Goal: Information Seeking & Learning: Find specific fact

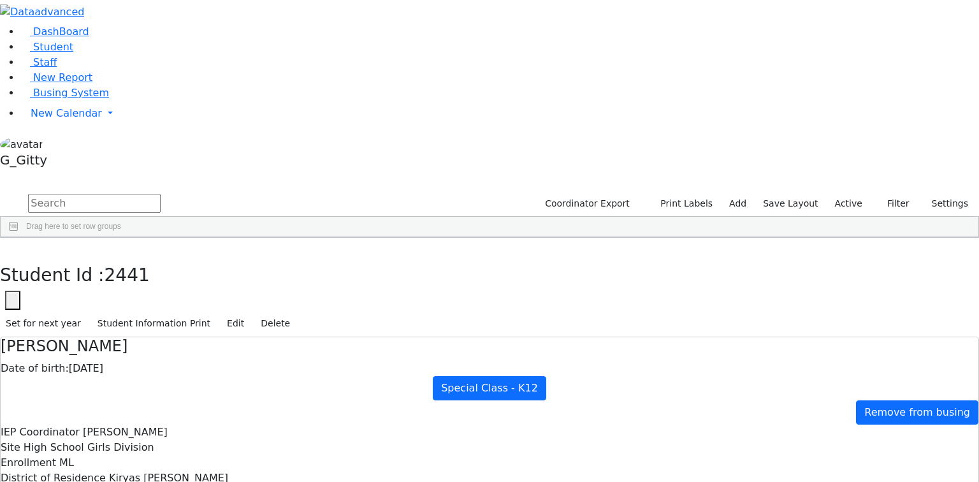
scroll to position [135, 0]
click at [72, 99] on link "Busing System" at bounding box center [64, 93] width 89 height 12
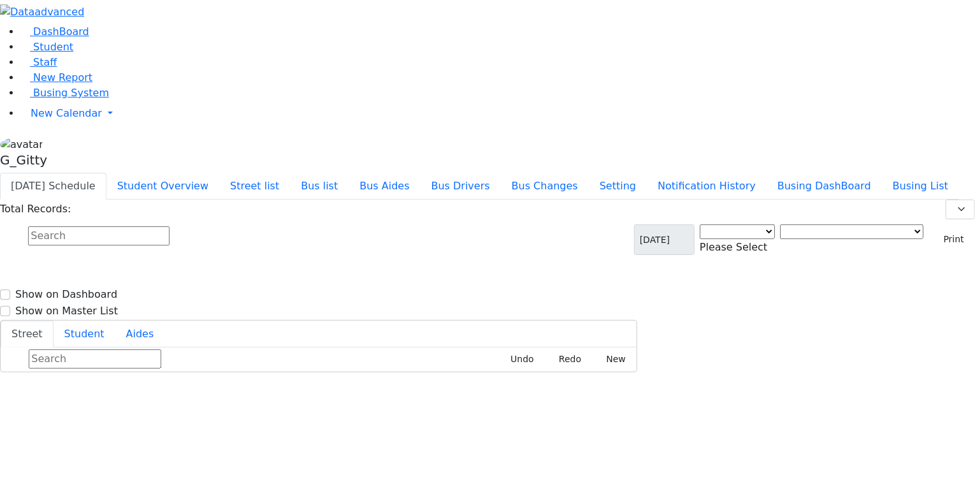
select select "3"
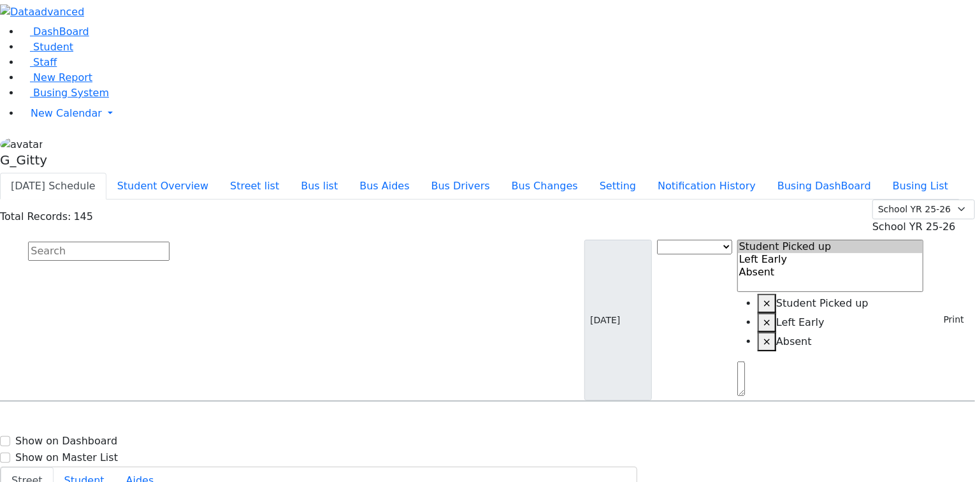
click at [170, 242] on input "text" at bounding box center [99, 251] width 142 height 19
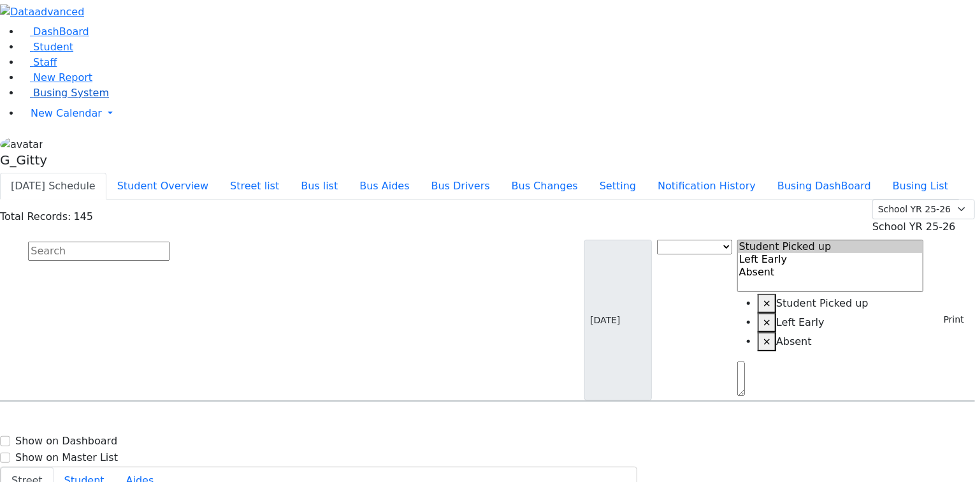
click at [39, 99] on span "Busing System" at bounding box center [71, 93] width 76 height 12
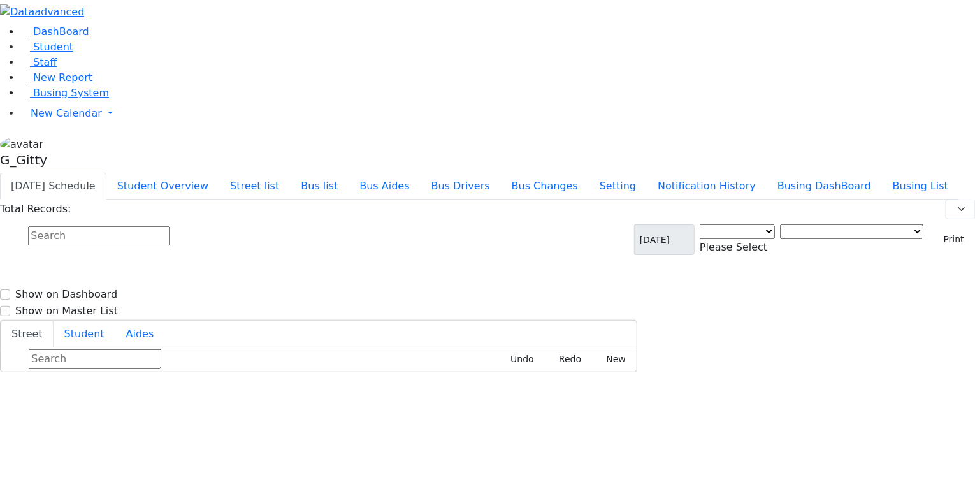
select select "3"
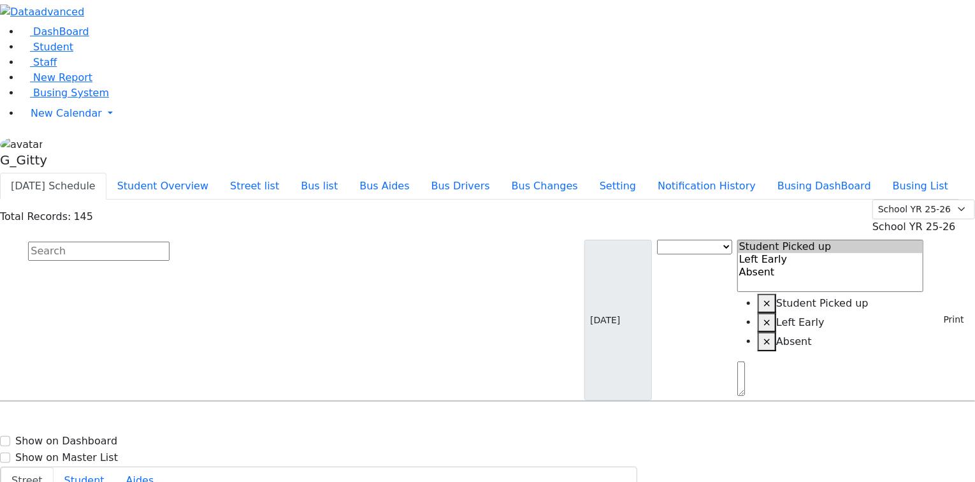
click at [170, 242] on input "text" at bounding box center [99, 251] width 142 height 19
click at [868, 173] on button "Busing DashBoard" at bounding box center [824, 186] width 115 height 27
click at [170, 242] on input "text" at bounding box center [99, 251] width 142 height 19
click at [882, 173] on button "Busing List" at bounding box center [920, 186] width 77 height 27
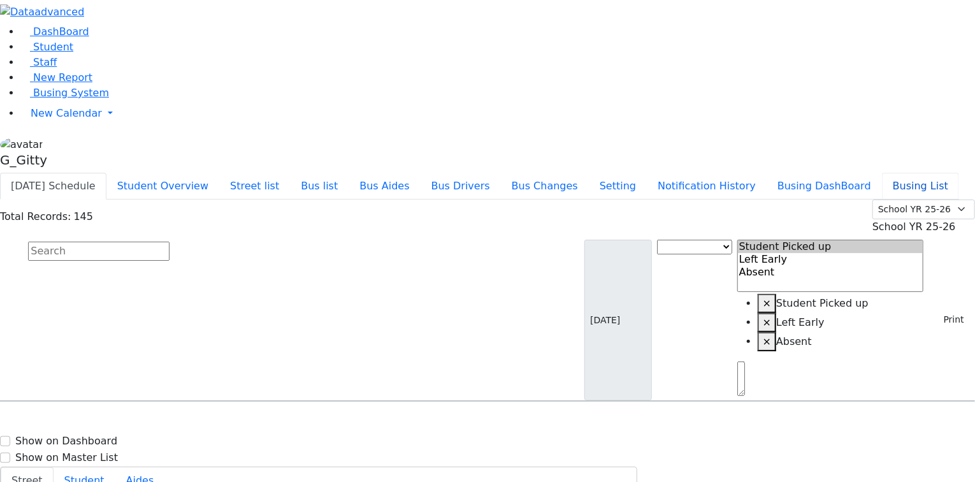
scroll to position [51, 0]
click at [869, 173] on button "Busing DashBoard" at bounding box center [824, 186] width 115 height 27
drag, startPoint x: 285, startPoint y: 106, endPoint x: 562, endPoint y: 343, distance: 364.8
click at [170, 242] on input "text" at bounding box center [99, 251] width 142 height 19
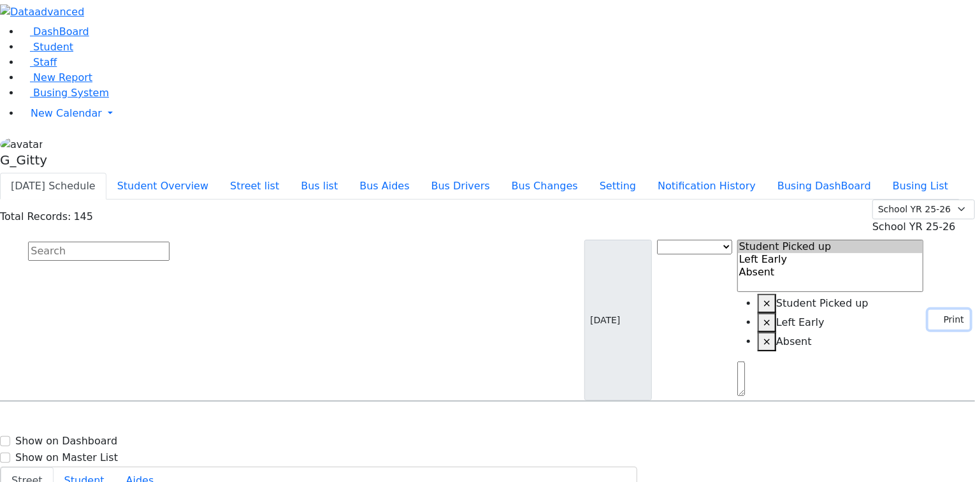
click at [942, 310] on button "Print" at bounding box center [949, 320] width 41 height 20
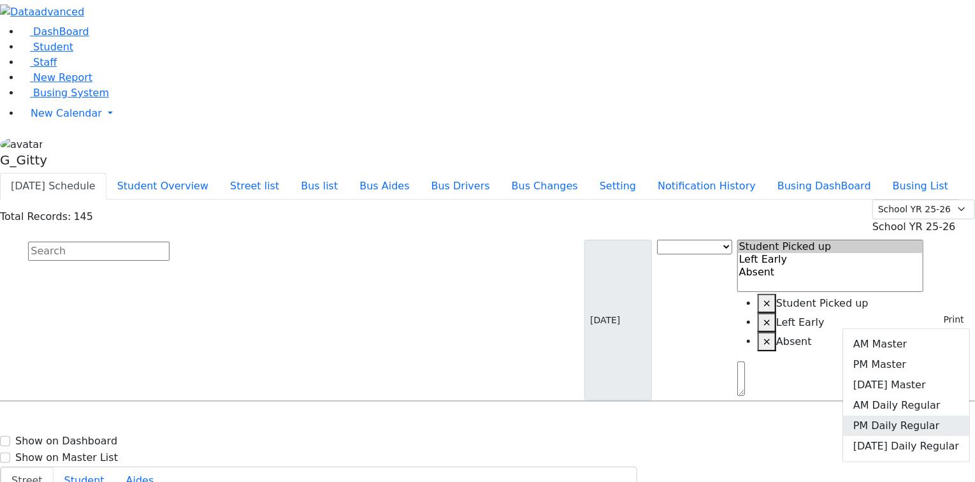
click at [901, 416] on link "PM Daily Regular" at bounding box center [906, 426] width 126 height 20
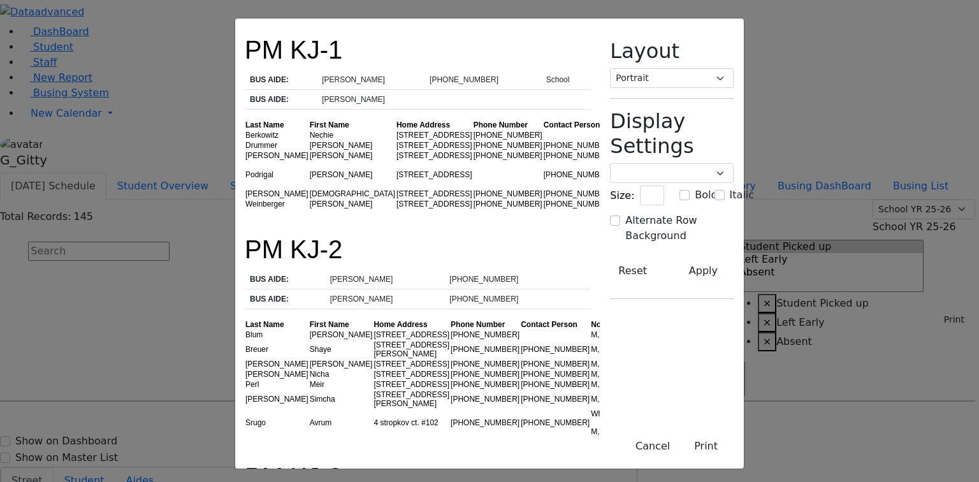
click at [744, 436] on div "Cancel Print" at bounding box center [672, 446] width 144 height 45
click at [678, 442] on button "Cancel" at bounding box center [652, 446] width 51 height 24
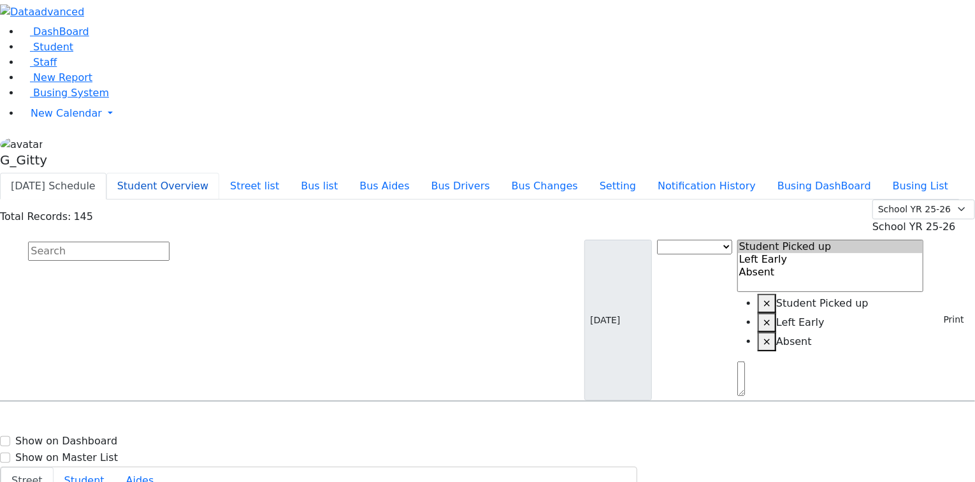
click at [219, 173] on button "Student Overview" at bounding box center [162, 186] width 113 height 27
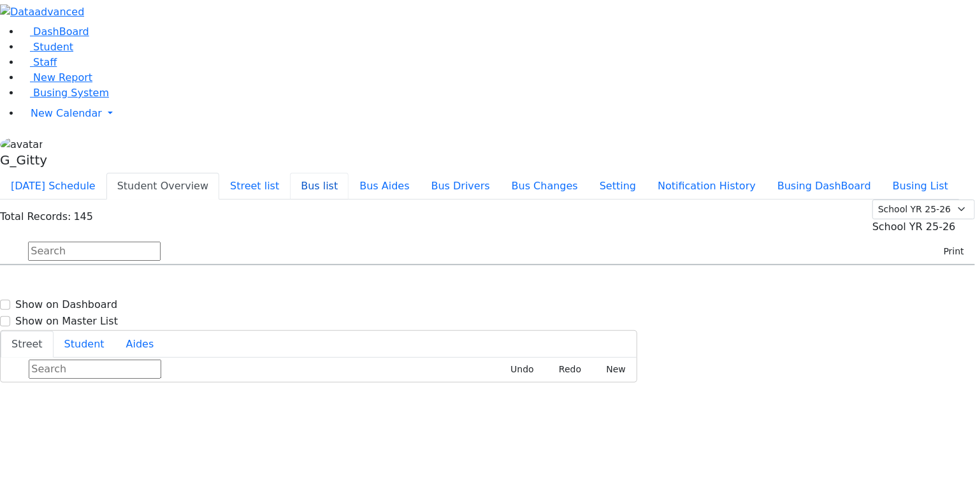
click at [349, 173] on button "Bus list" at bounding box center [319, 186] width 59 height 27
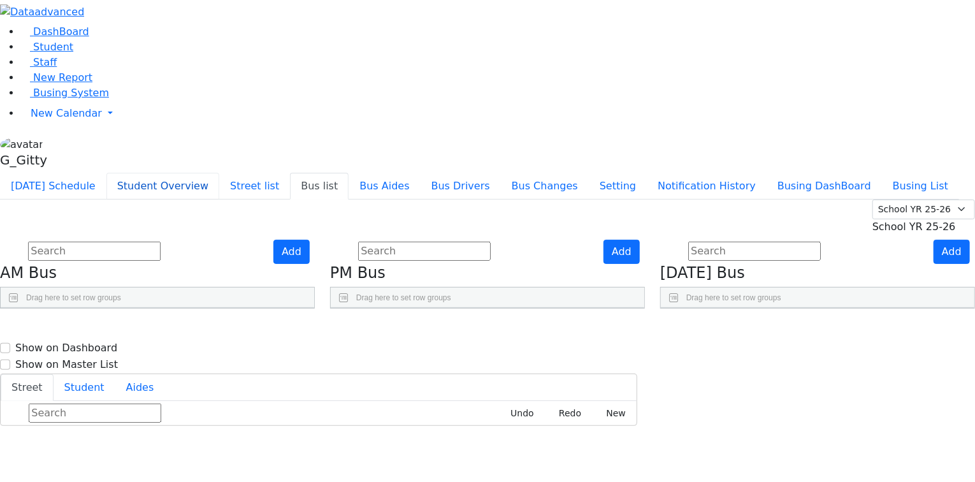
click at [219, 173] on button "Student Overview" at bounding box center [162, 186] width 113 height 27
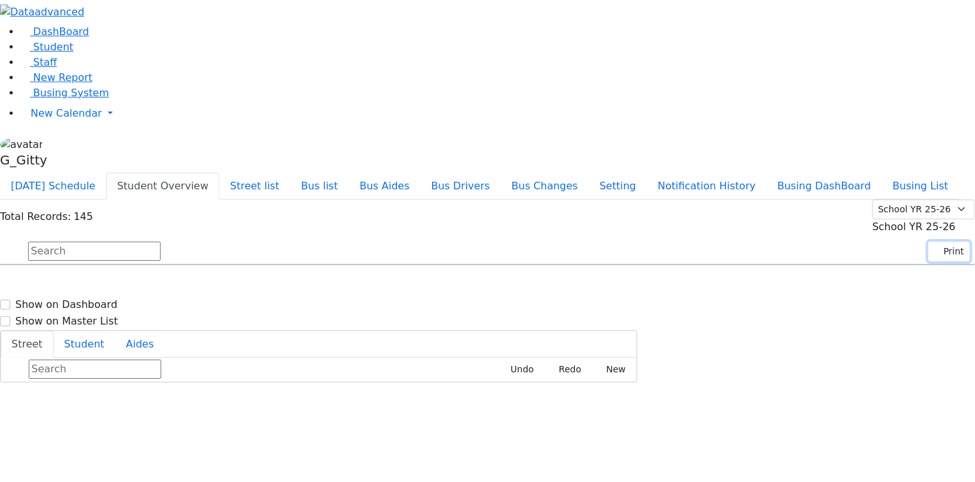
click at [934, 242] on button "Print" at bounding box center [949, 252] width 41 height 20
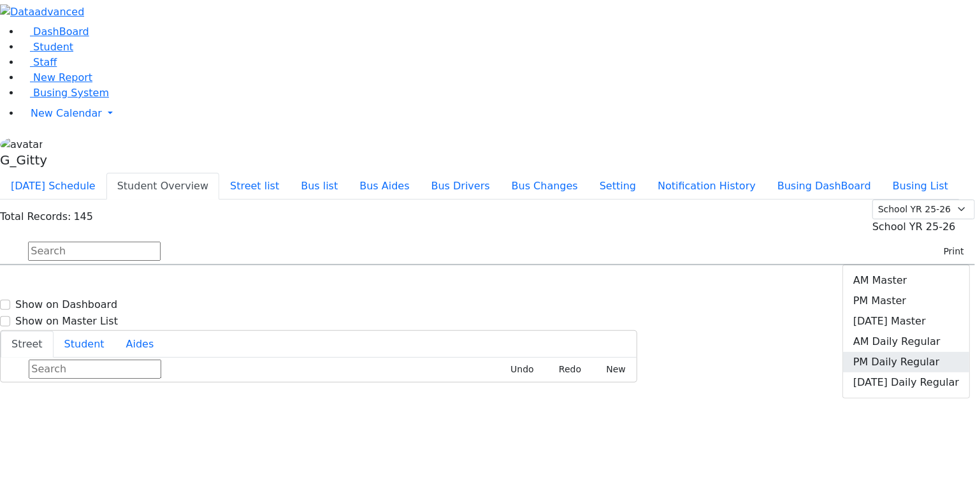
drag, startPoint x: 925, startPoint y: 199, endPoint x: 884, endPoint y: 191, distance: 41.5
click at [925, 352] on link "PM Daily Regular" at bounding box center [906, 362] width 126 height 20
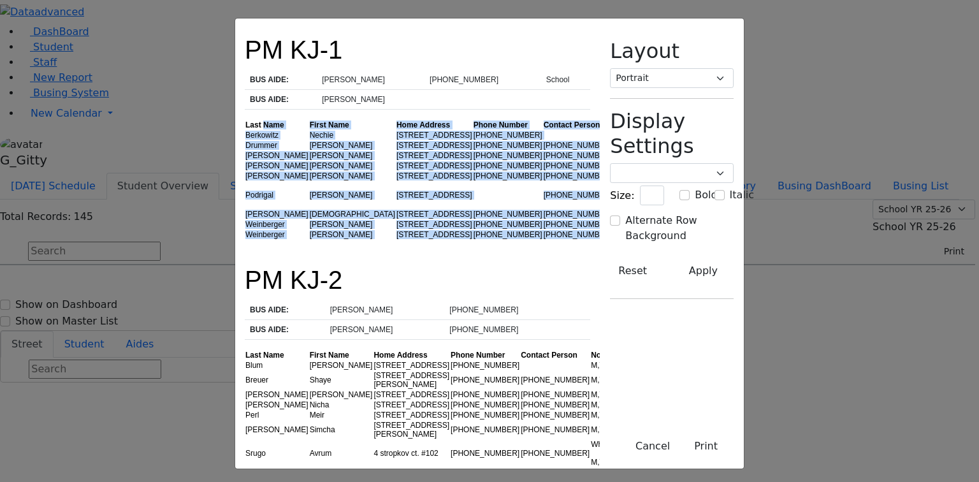
drag, startPoint x: 241, startPoint y: 147, endPoint x: 519, endPoint y: 242, distance: 293.7
click at [519, 240] on table "Last Name First Name Home Address Phone Number Contact Person Notes Berkowitz N…" at bounding box center [449, 180] width 408 height 120
click at [543, 240] on td "(845) 325-5100" at bounding box center [578, 234] width 70 height 10
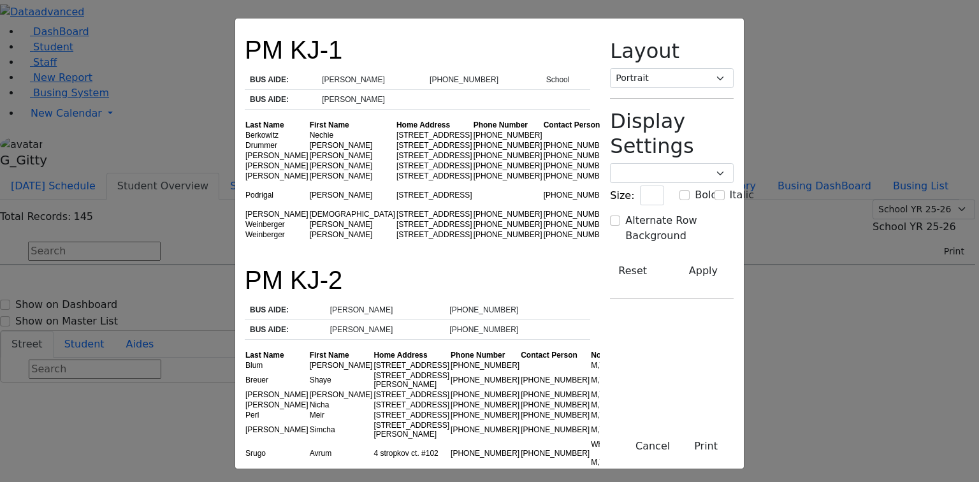
click at [473, 229] on td "(845) 782-8536" at bounding box center [508, 224] width 70 height 10
drag, startPoint x: 339, startPoint y: 223, endPoint x: 165, endPoint y: 226, distance: 174.0
click at [245, 226] on tr "Weinberger Naftuli 17 Meron Dr. #202 (845) 782-8536 (845) 325-5100 W" at bounding box center [449, 224] width 408 height 10
click at [245, 226] on td "Weinberger" at bounding box center [277, 224] width 64 height 10
click at [396, 212] on td "10 Prag Blvd. #201" at bounding box center [434, 214] width 77 height 10
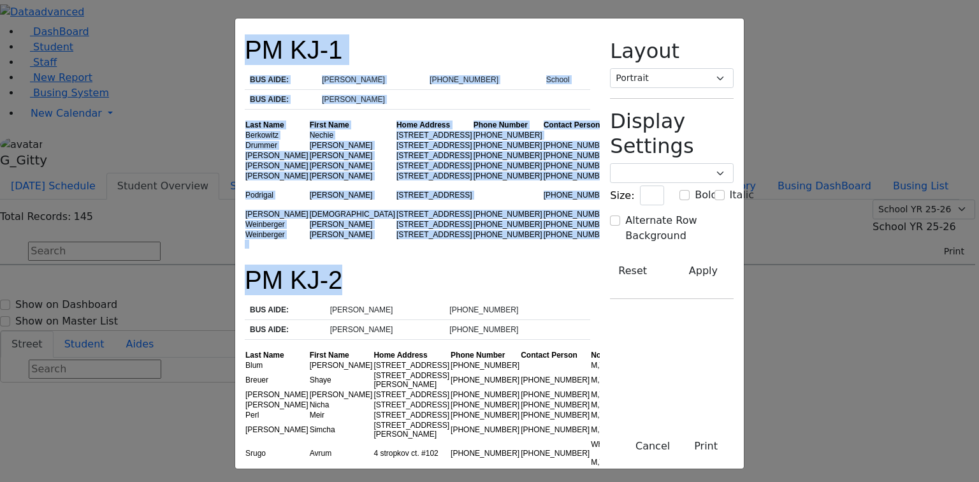
drag, startPoint x: 138, startPoint y: 54, endPoint x: 579, endPoint y: 255, distance: 485.5
click at [576, 249] on div at bounding box center [417, 244] width 345 height 9
drag, startPoint x: 134, startPoint y: 50, endPoint x: 574, endPoint y: 238, distance: 477.7
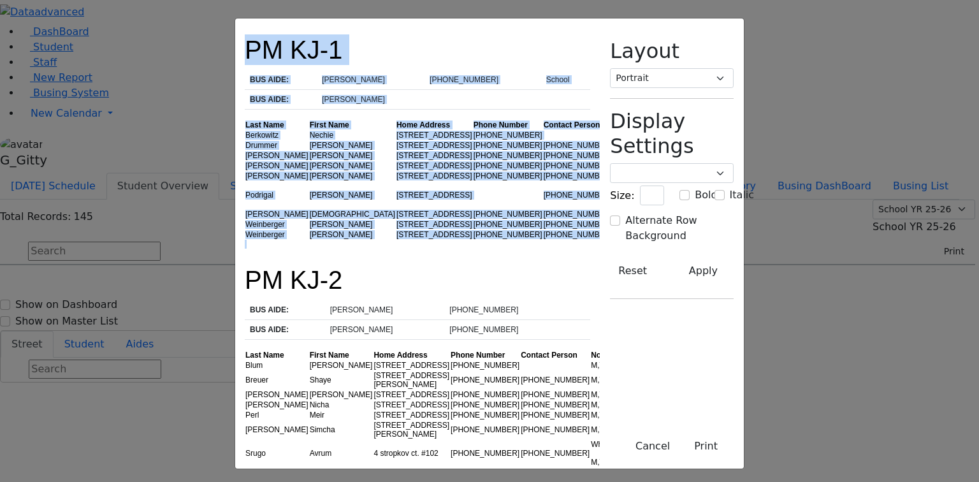
click at [613, 233] on td "M" at bounding box center [633, 234] width 40 height 10
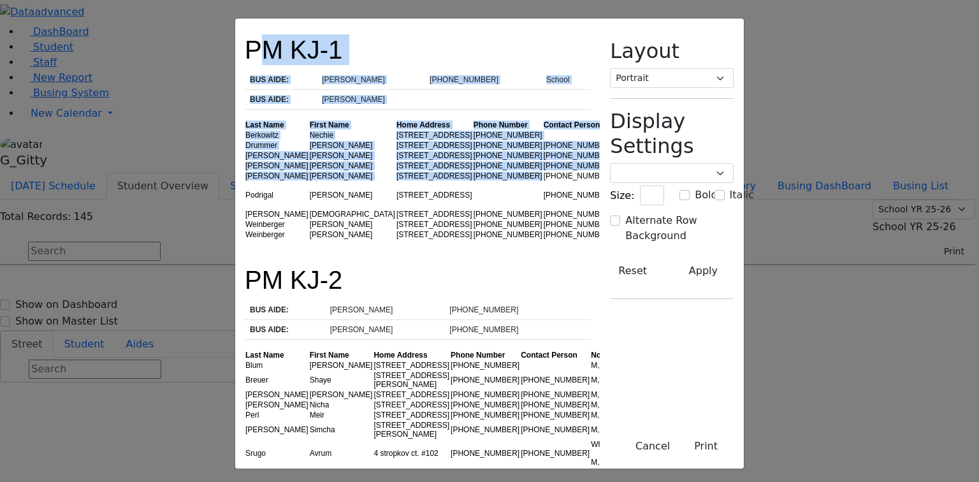
drag, startPoint x: 142, startPoint y: 55, endPoint x: 437, endPoint y: 178, distance: 320.3
click at [473, 181] on td at bounding box center [508, 195] width 70 height 28
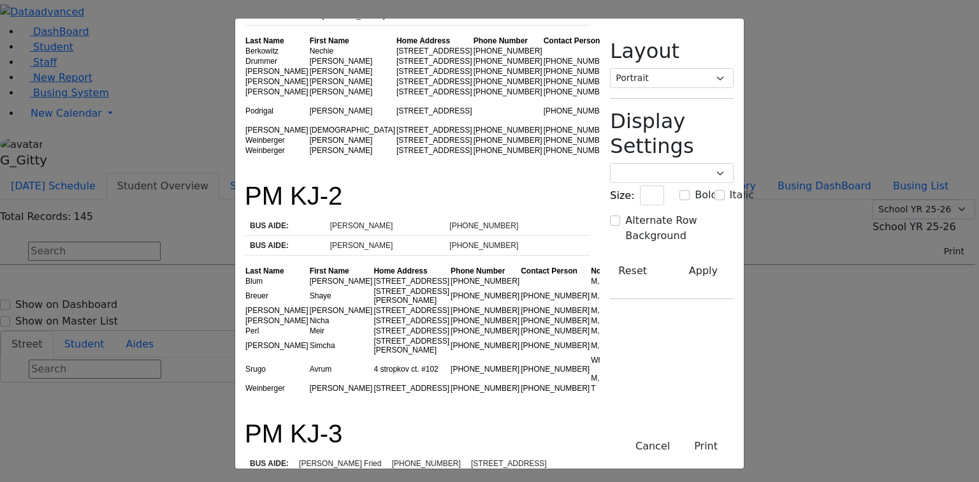
scroll to position [102, 0]
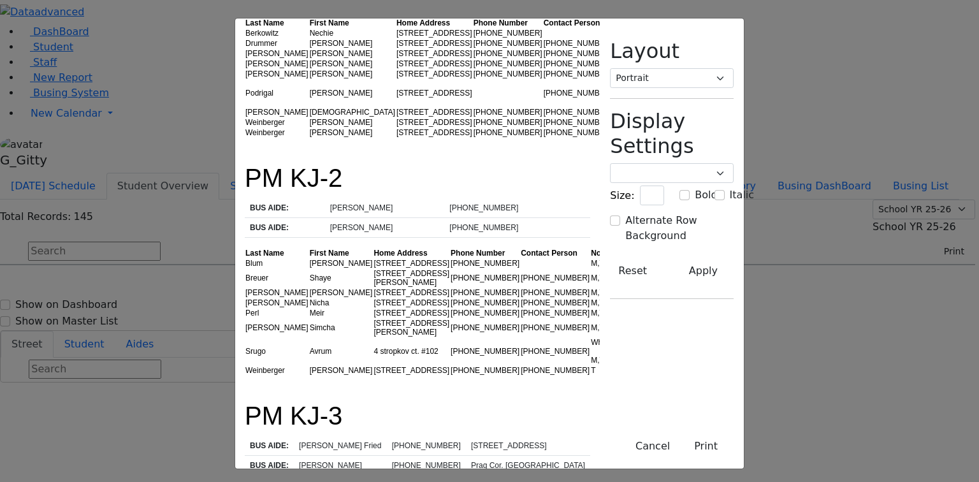
drag, startPoint x: 478, startPoint y: 207, endPoint x: 431, endPoint y: 207, distance: 47.2
click at [431, 218] on tr "BUS AIDE: Yitty Schwartz (845) 500-8666" at bounding box center [417, 228] width 345 height 20
click at [431, 218] on td "Yitty Schwartz" at bounding box center [385, 228] width 120 height 20
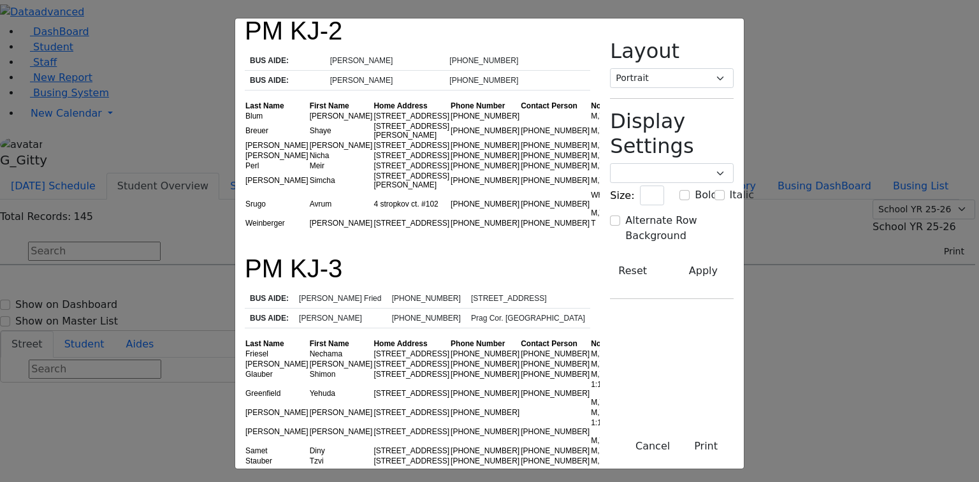
scroll to position [306, 0]
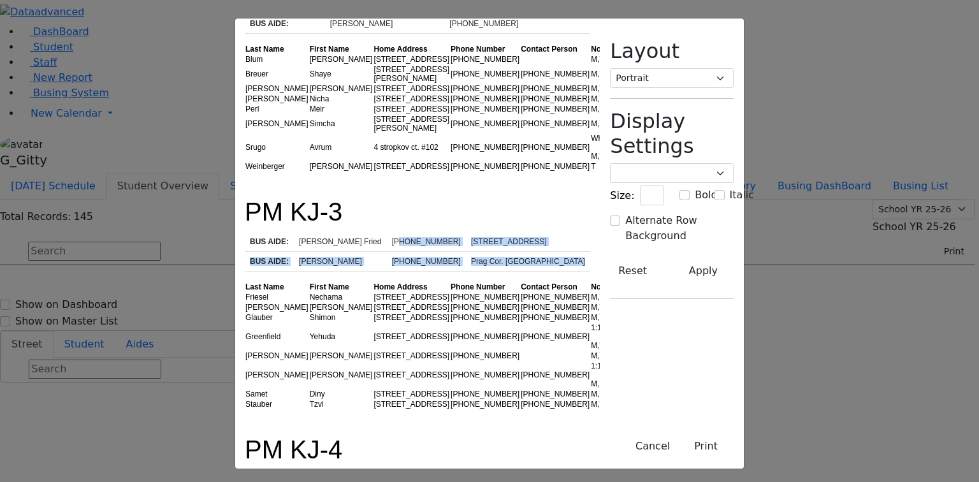
drag, startPoint x: 378, startPoint y: 196, endPoint x: 446, endPoint y: 212, distance: 69.4
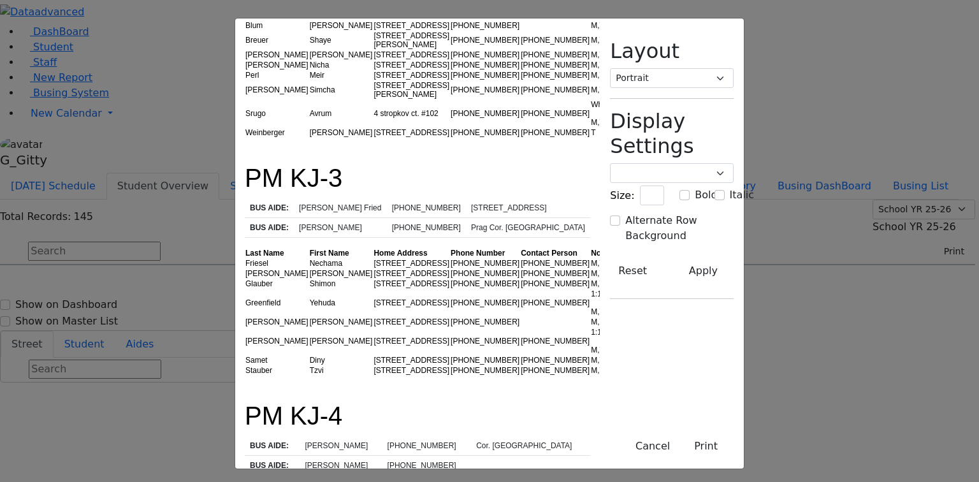
scroll to position [408, 0]
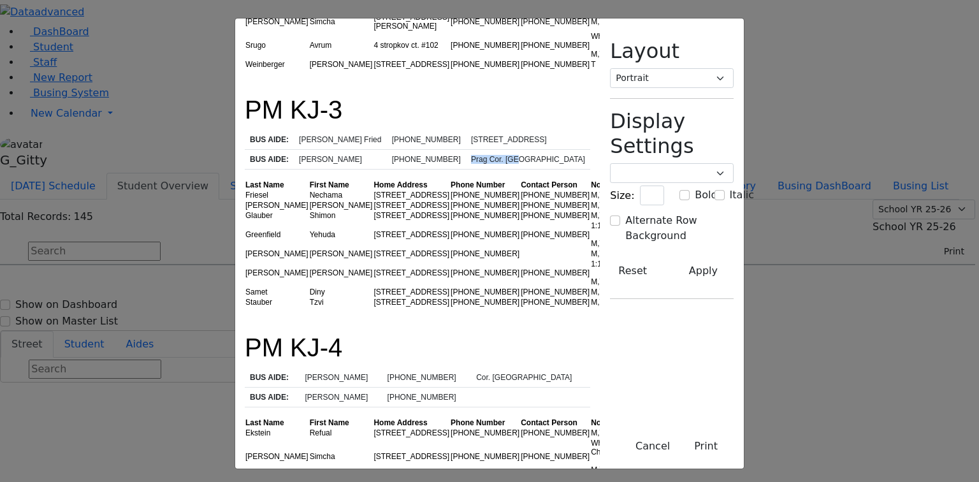
drag, startPoint x: 541, startPoint y: 105, endPoint x: 491, endPoint y: 105, distance: 50.4
click at [491, 150] on tr "BUS AIDE: Esty Gluck (845) 837-9069 Prag Cor. Meron" at bounding box center [417, 160] width 345 height 20
click at [466, 150] on td "(845) 837-9069" at bounding box center [426, 160] width 79 height 20
drag, startPoint x: 562, startPoint y: 103, endPoint x: 505, endPoint y: 101, distance: 56.8
click at [505, 150] on td "Prag Cor. Meron" at bounding box center [528, 160] width 124 height 20
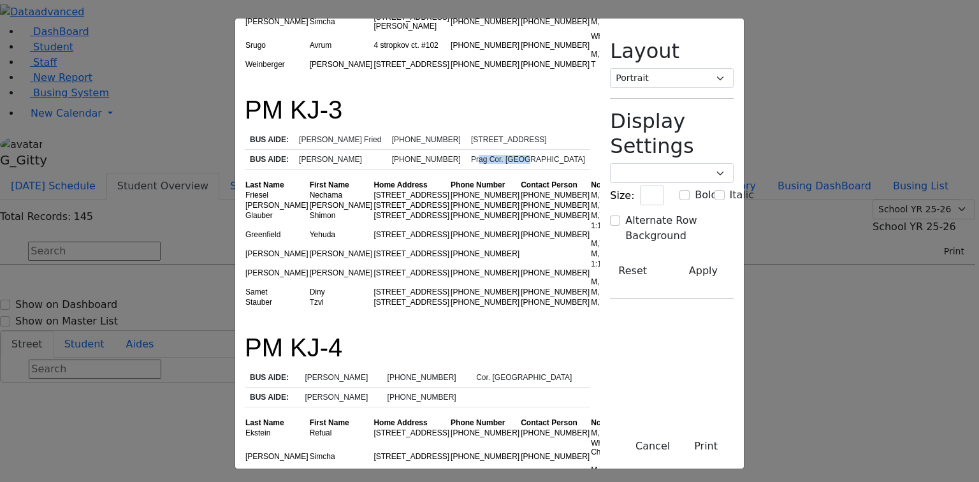
click at [505, 150] on td "Prag Cor. Meron" at bounding box center [528, 160] width 124 height 20
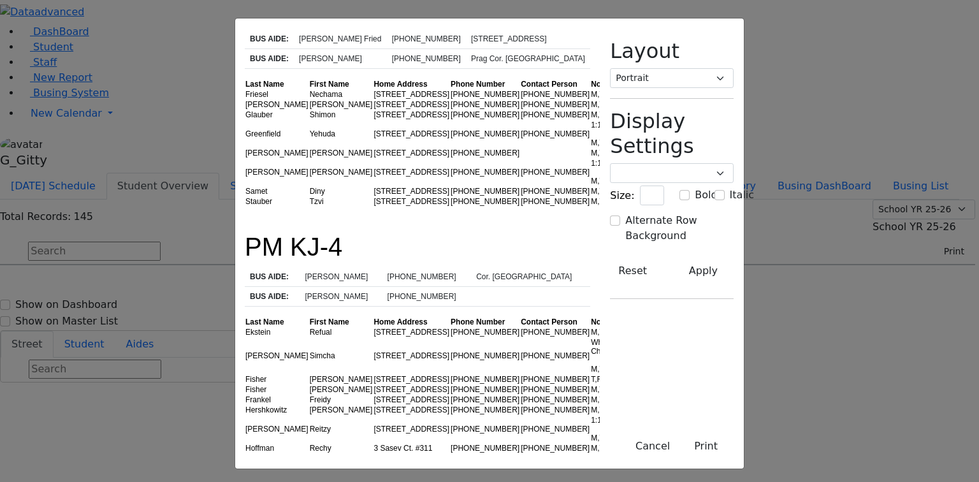
scroll to position [510, 0]
drag, startPoint x: 525, startPoint y: 212, endPoint x: 501, endPoint y: 212, distance: 23.6
click at [502, 266] on td "Cor. Acres Point" at bounding box center [530, 276] width 119 height 20
click at [501, 266] on td "Cor. Acres Point" at bounding box center [530, 276] width 119 height 20
click at [300, 286] on td "Henchy Kohn" at bounding box center [341, 296] width 82 height 20
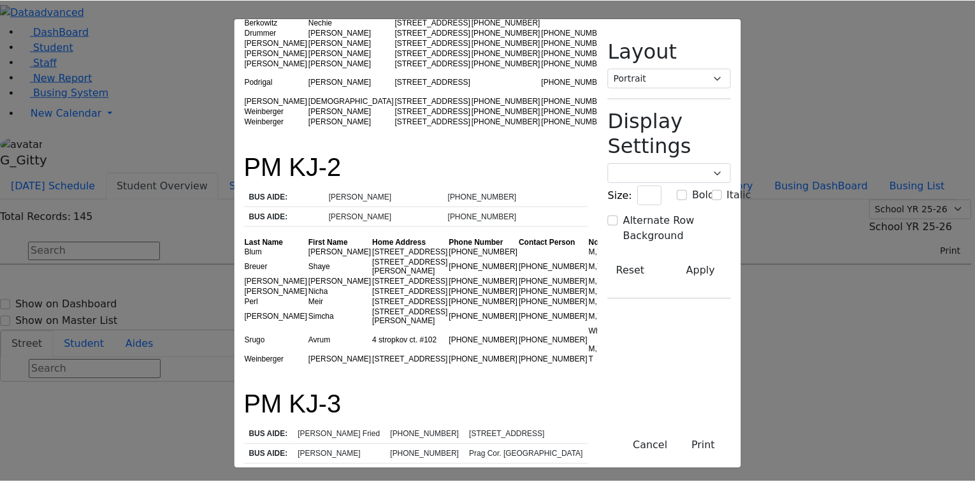
scroll to position [0, 0]
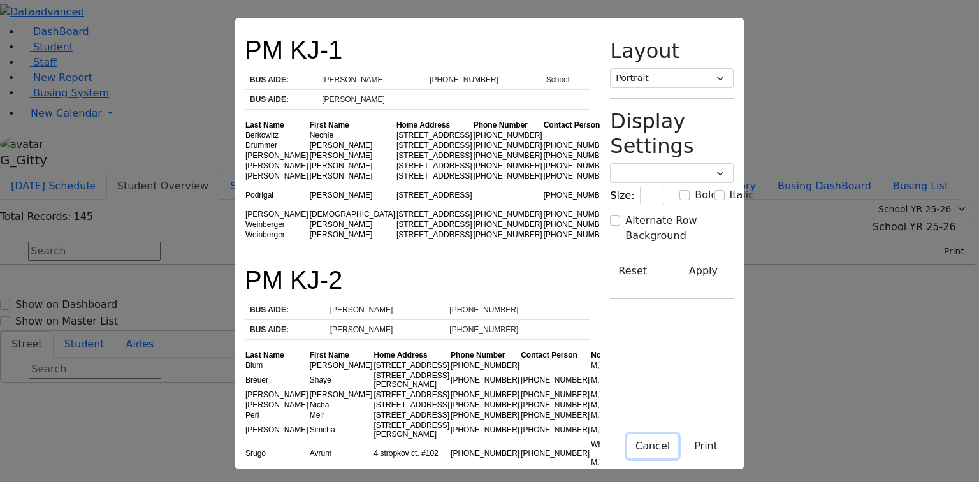
click at [678, 447] on button "Cancel" at bounding box center [652, 446] width 51 height 24
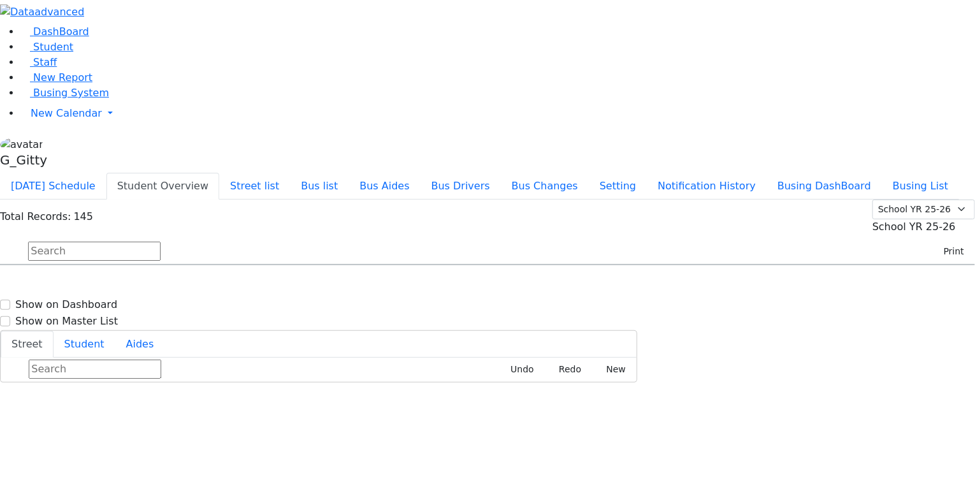
click at [161, 242] on input "text" at bounding box center [94, 251] width 133 height 19
click at [832, 173] on button "Busing DashBoard" at bounding box center [824, 186] width 115 height 27
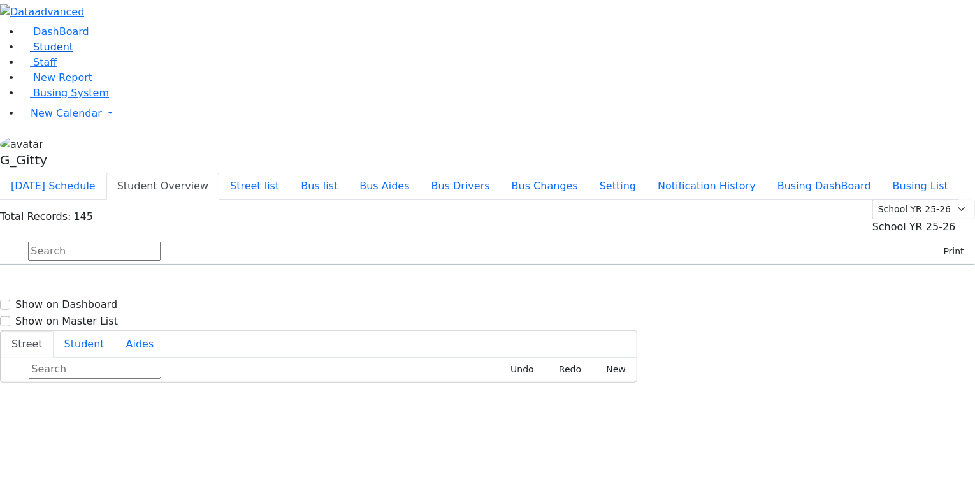
click at [65, 53] on link "Student" at bounding box center [46, 47] width 53 height 12
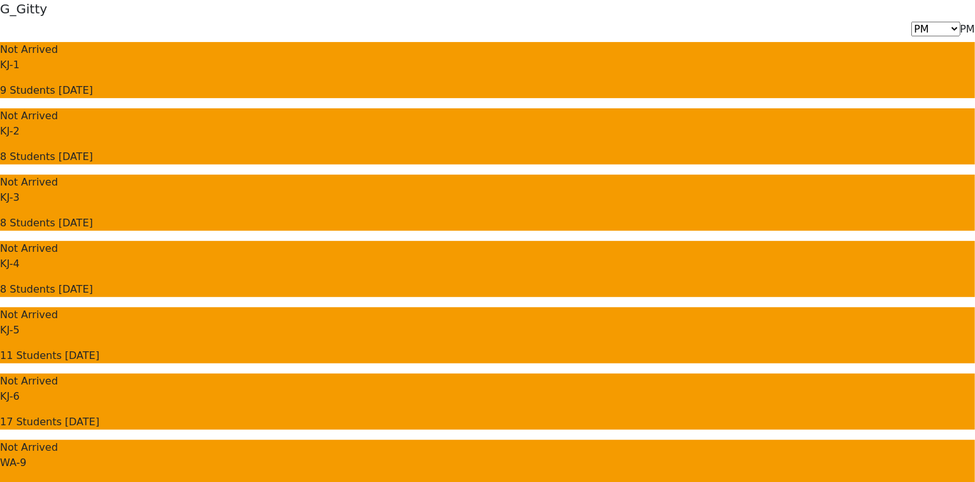
scroll to position [255, 0]
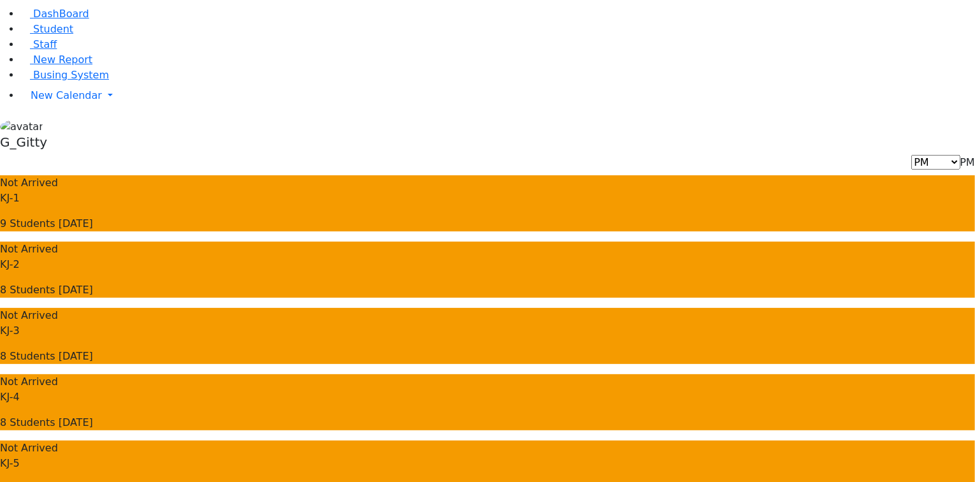
scroll to position [0, 0]
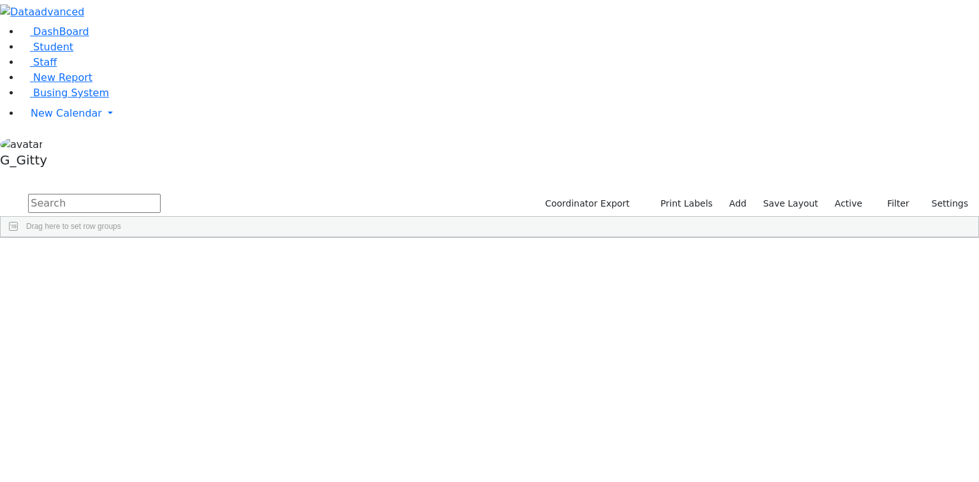
click at [161, 194] on input "text" at bounding box center [94, 203] width 133 height 19
type input "glan"
click at [161, 276] on div "[PERSON_NAME]" at bounding box center [120, 285] width 81 height 18
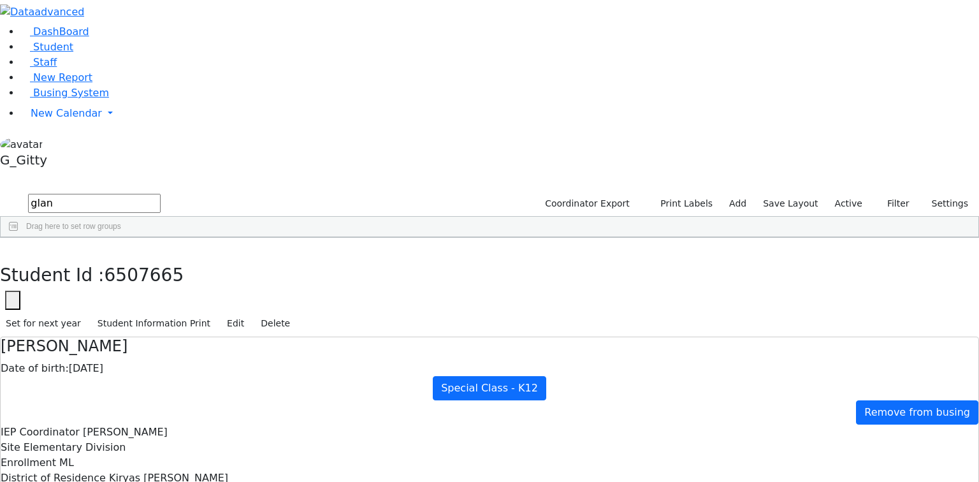
drag, startPoint x: 333, startPoint y: 149, endPoint x: 516, endPoint y: 401, distance: 311.2
drag, startPoint x: 330, startPoint y: 155, endPoint x: 530, endPoint y: 386, distance: 305.5
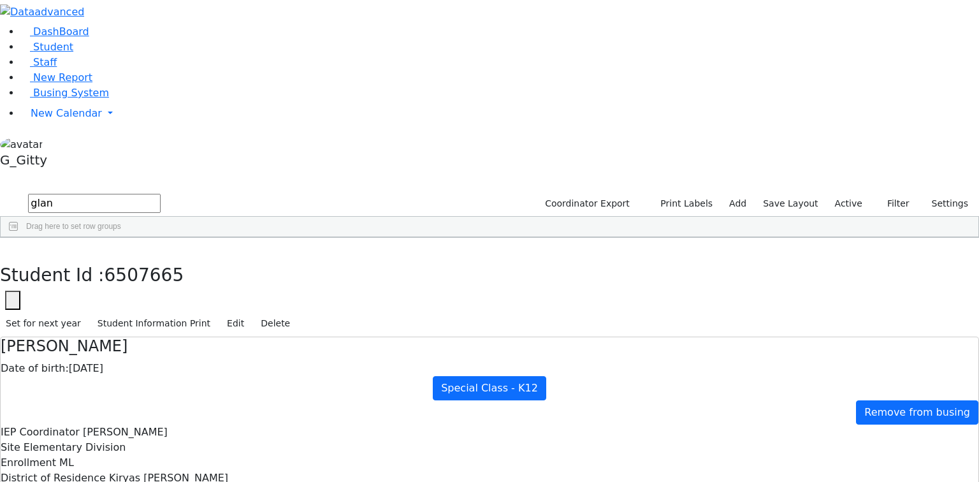
drag, startPoint x: 630, startPoint y: 378, endPoint x: 507, endPoint y: 382, distance: 123.7
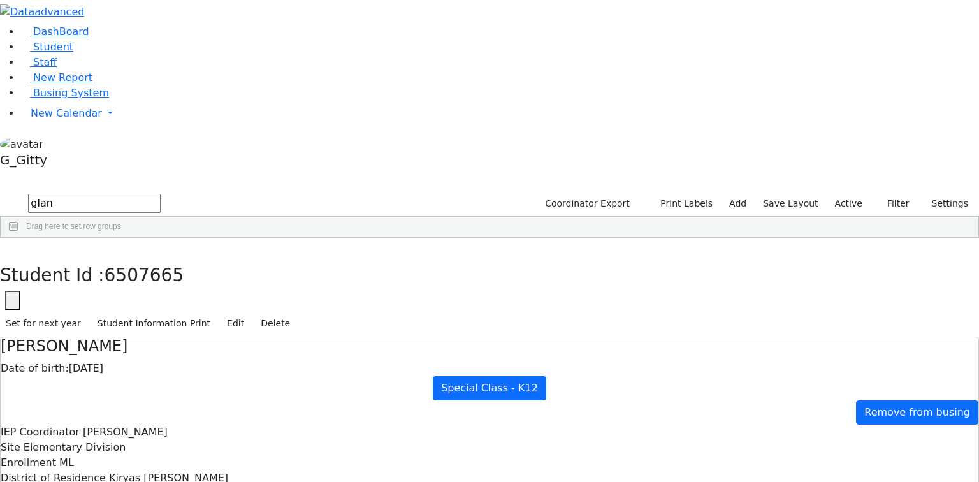
drag, startPoint x: 324, startPoint y: 327, endPoint x: 648, endPoint y: 440, distance: 342.9
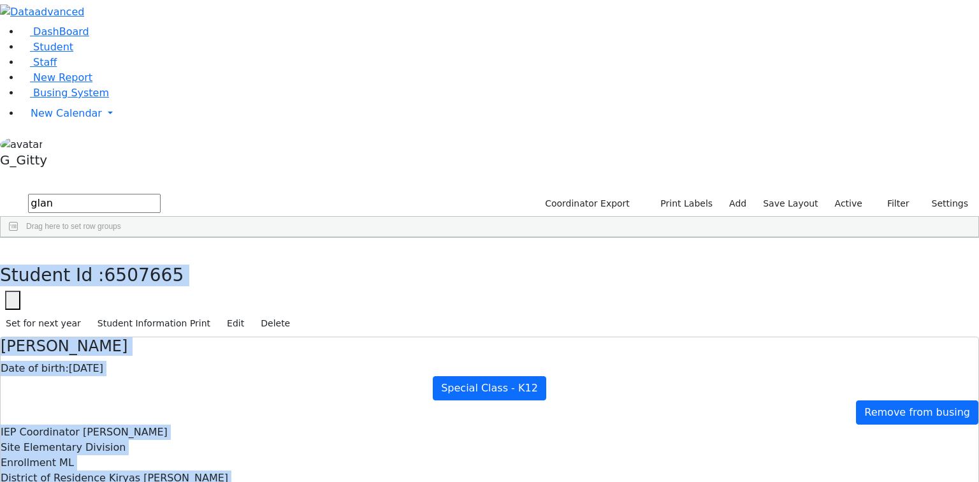
drag, startPoint x: 204, startPoint y: 18, endPoint x: 641, endPoint y: 437, distance: 605.5
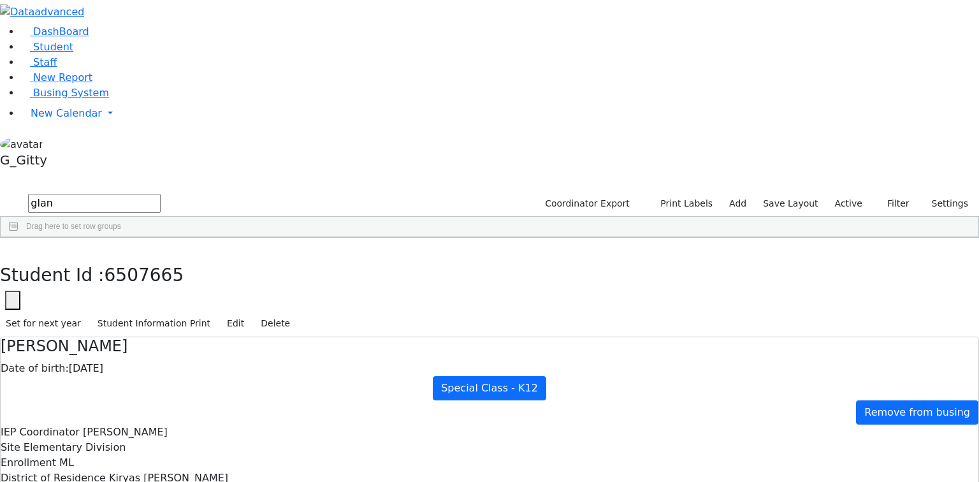
scroll to position [0, 0]
drag, startPoint x: 403, startPoint y: 363, endPoint x: 703, endPoint y: 437, distance: 309.2
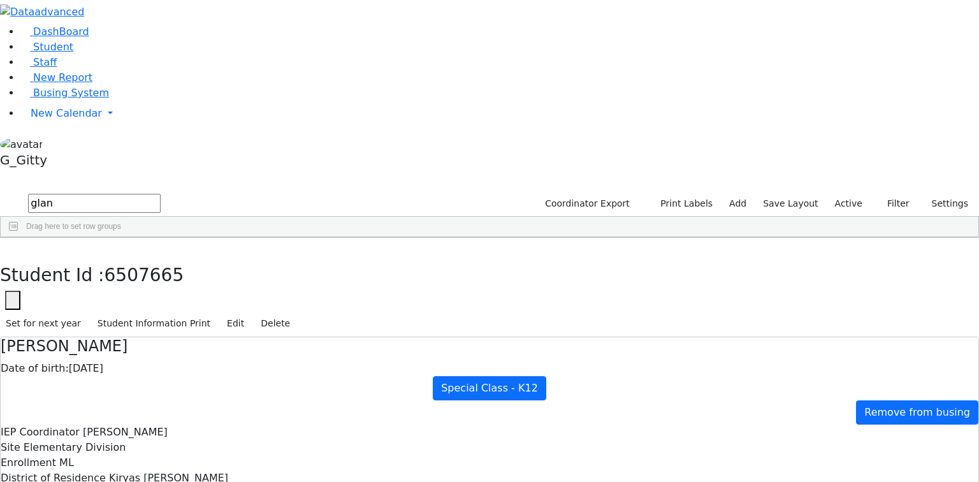
drag, startPoint x: 360, startPoint y: 331, endPoint x: 671, endPoint y: 444, distance: 331.5
drag, startPoint x: 324, startPoint y: 321, endPoint x: 661, endPoint y: 444, distance: 358.1
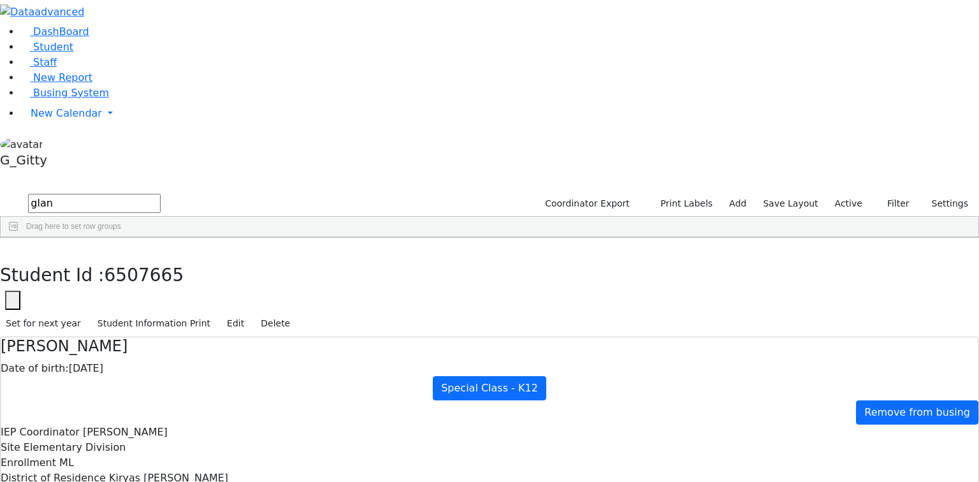
drag, startPoint x: 335, startPoint y: 334, endPoint x: 659, endPoint y: 434, distance: 339.5
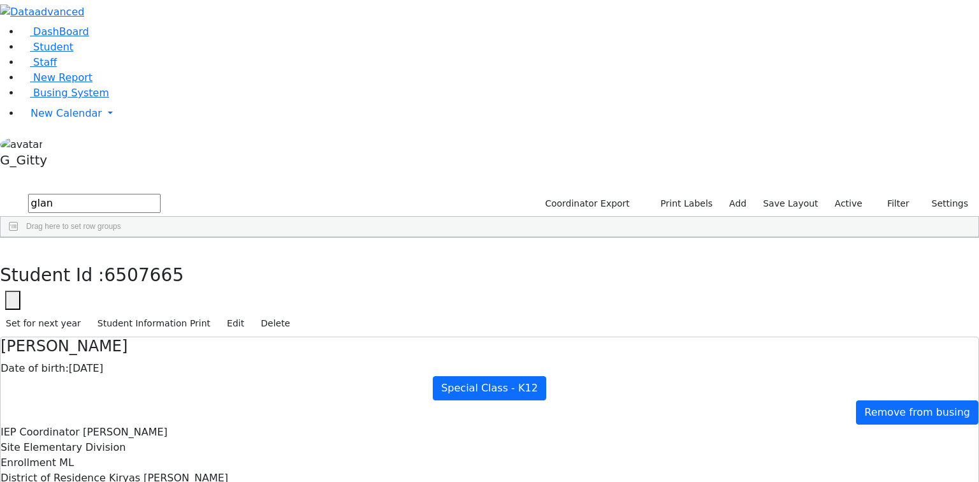
scroll to position [0, 0]
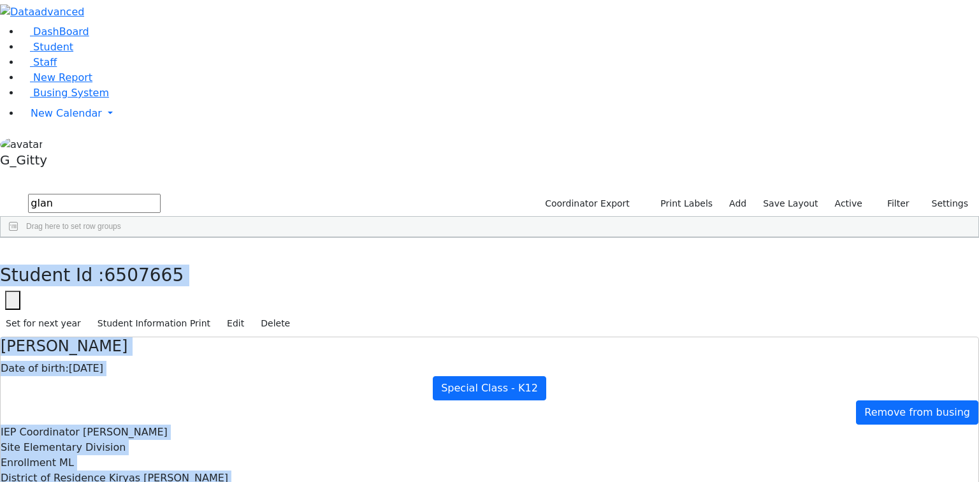
drag, startPoint x: 208, startPoint y: 17, endPoint x: 521, endPoint y: 333, distance: 444.9
drag, startPoint x: 207, startPoint y: 18, endPoint x: 656, endPoint y: 440, distance: 616.9
